Goal: Transaction & Acquisition: Purchase product/service

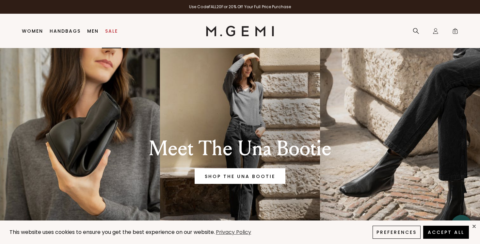
click at [111, 29] on link "Sale" at bounding box center [111, 30] width 13 height 5
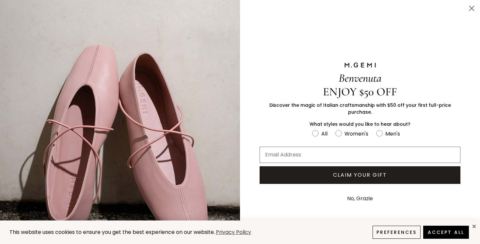
click at [471, 9] on circle "Close dialog" at bounding box center [471, 8] width 11 height 11
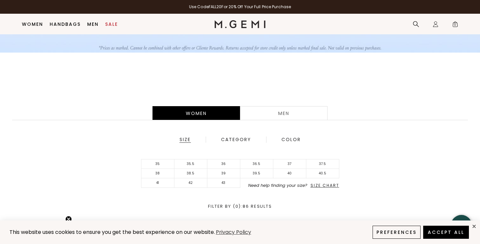
scroll to position [106, 0]
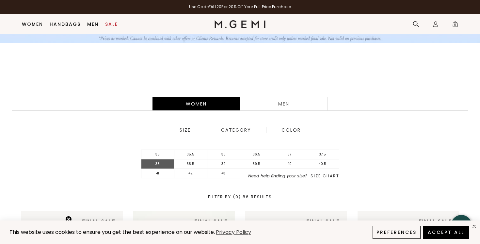
click at [164, 165] on li "38" at bounding box center [157, 163] width 33 height 9
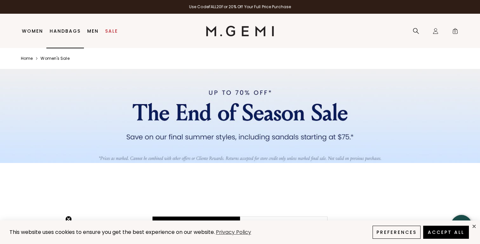
click at [63, 30] on link "Handbags" at bounding box center [65, 30] width 31 height 5
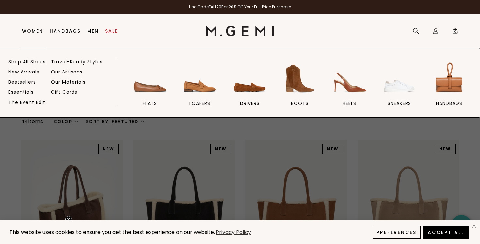
click at [35, 31] on link "Women" at bounding box center [32, 30] width 21 height 5
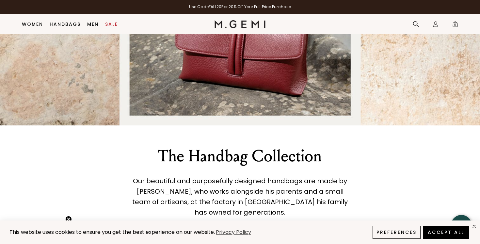
scroll to position [851, 0]
